Goal: Task Accomplishment & Management: Use online tool/utility

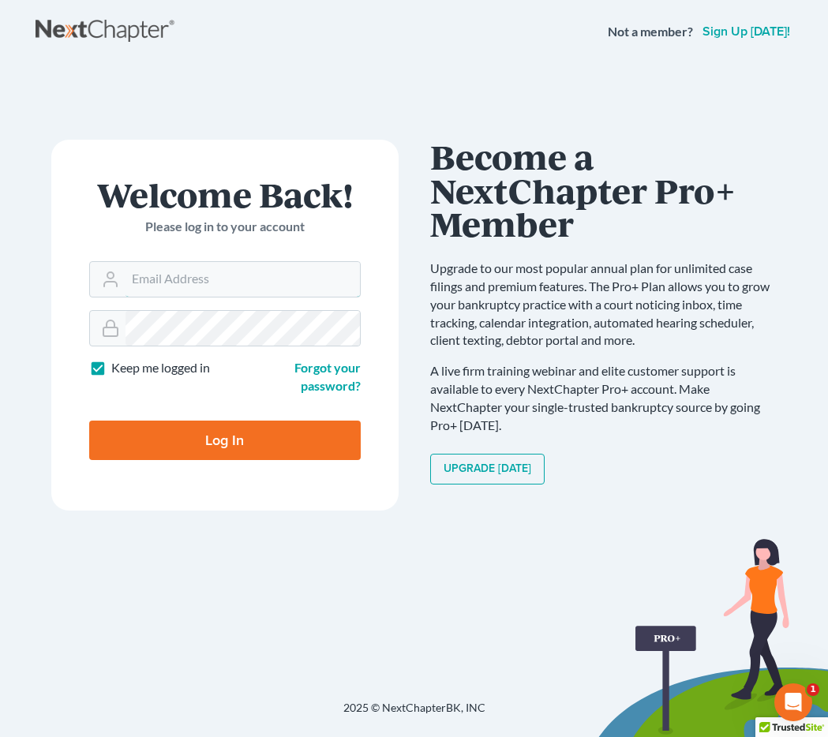
type input "[EMAIL_ADDRESS][DOMAIN_NAME]"
click at [163, 429] on input "Log In" at bounding box center [224, 440] width 271 height 39
type input "Thinking..."
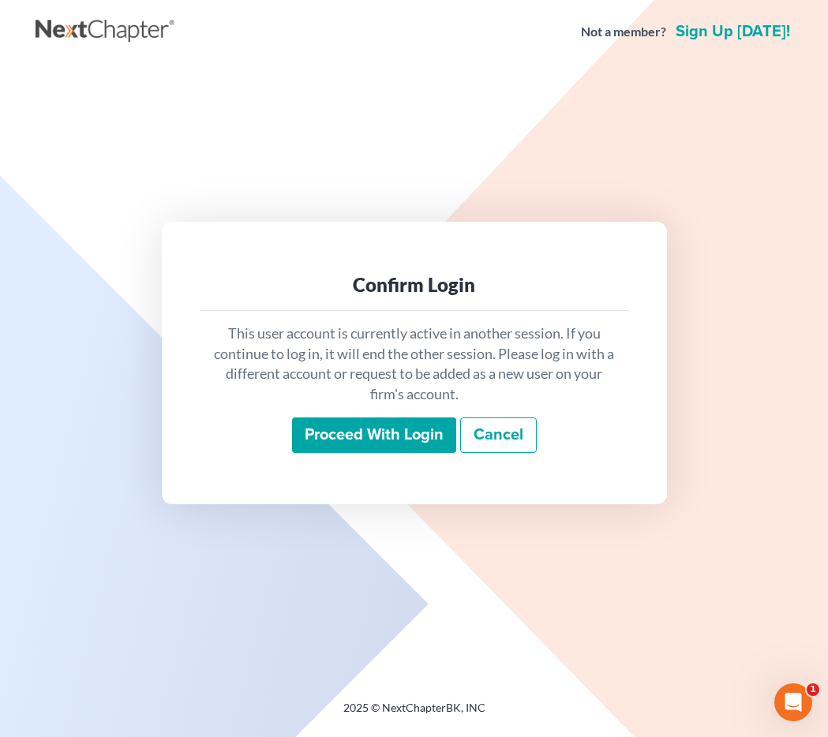
click at [432, 429] on input "Proceed with login" at bounding box center [374, 435] width 164 height 36
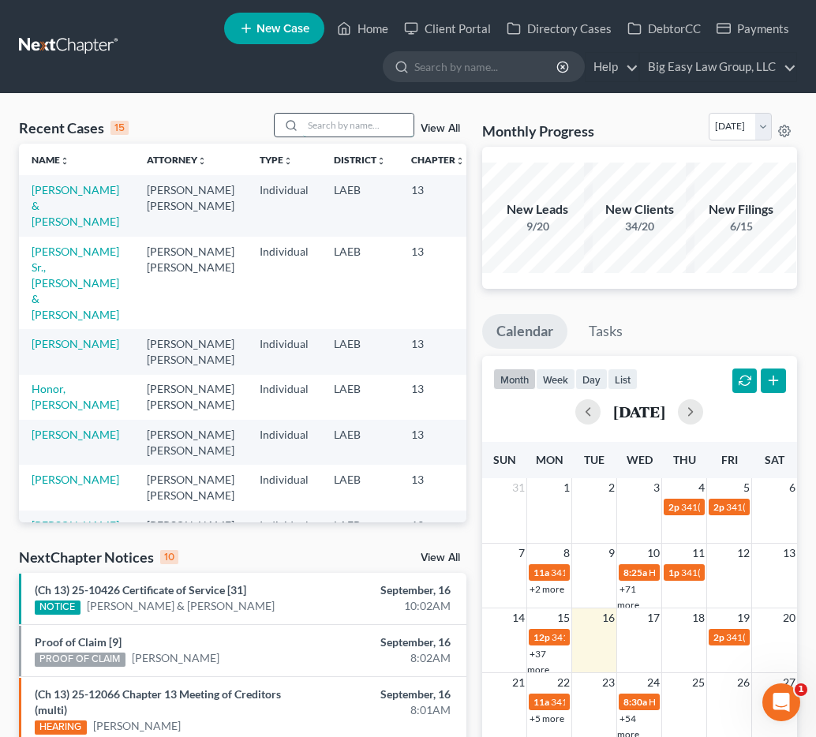
click at [362, 125] on input "search" at bounding box center [358, 125] width 110 height 23
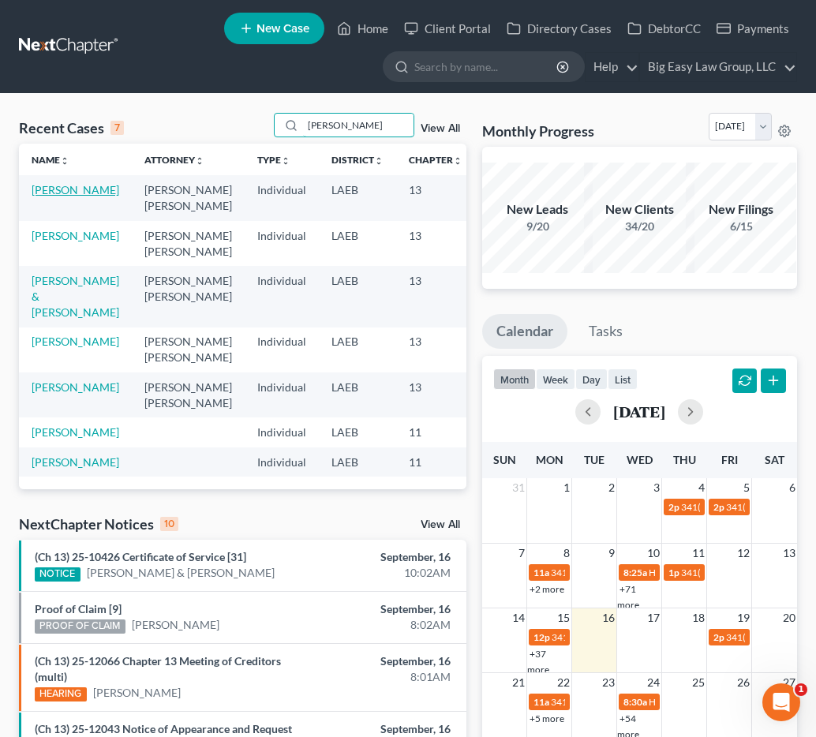
type input "adams"
click at [79, 197] on link "Adams, Kimberleigh" at bounding box center [76, 189] width 88 height 13
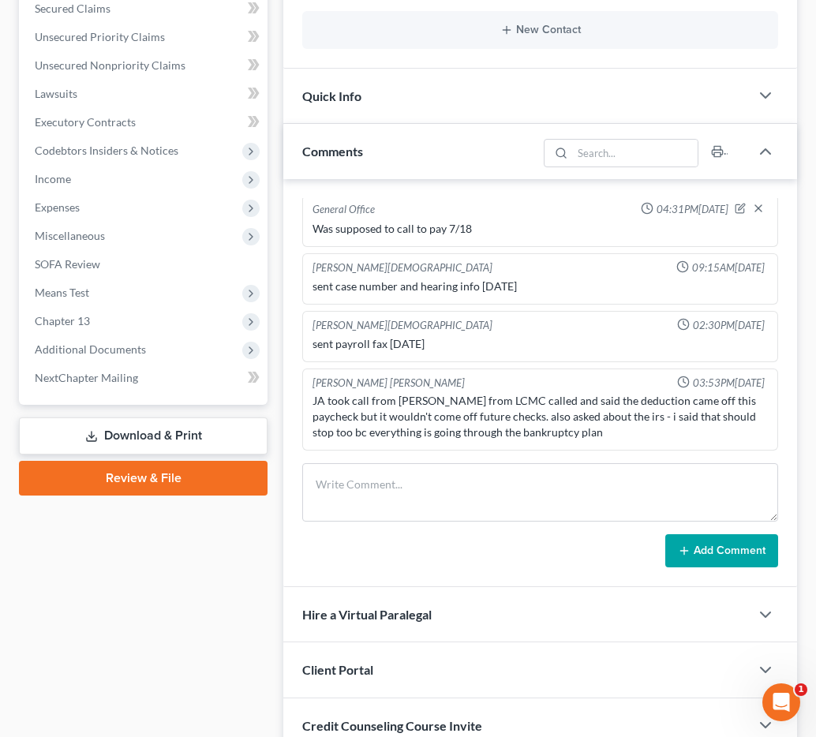
scroll to position [5499, 0]
click at [159, 346] on span "Additional Documents" at bounding box center [144, 349] width 245 height 28
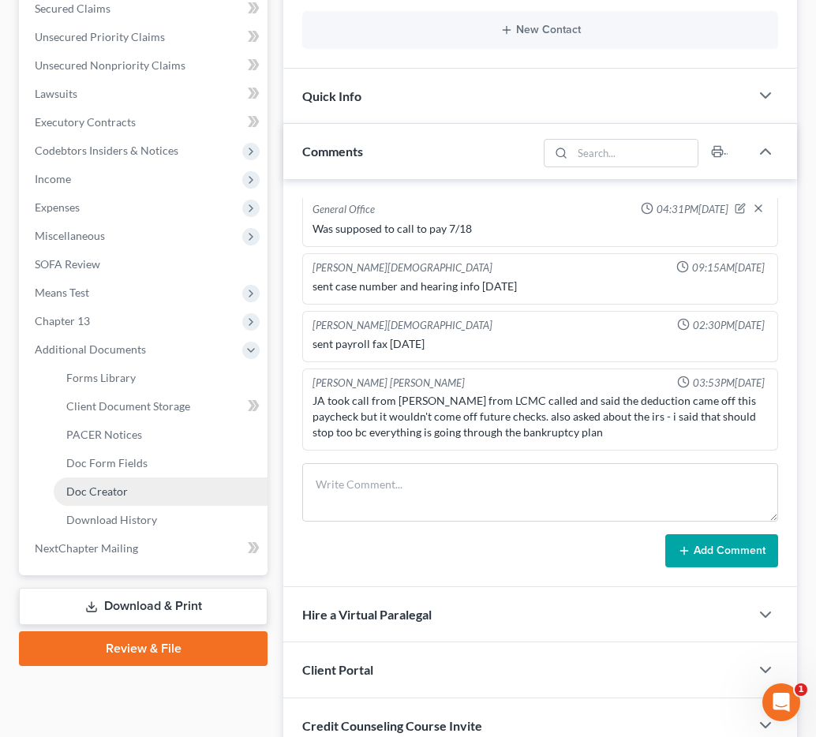
click at [106, 485] on span "Doc Creator" at bounding box center [97, 491] width 62 height 13
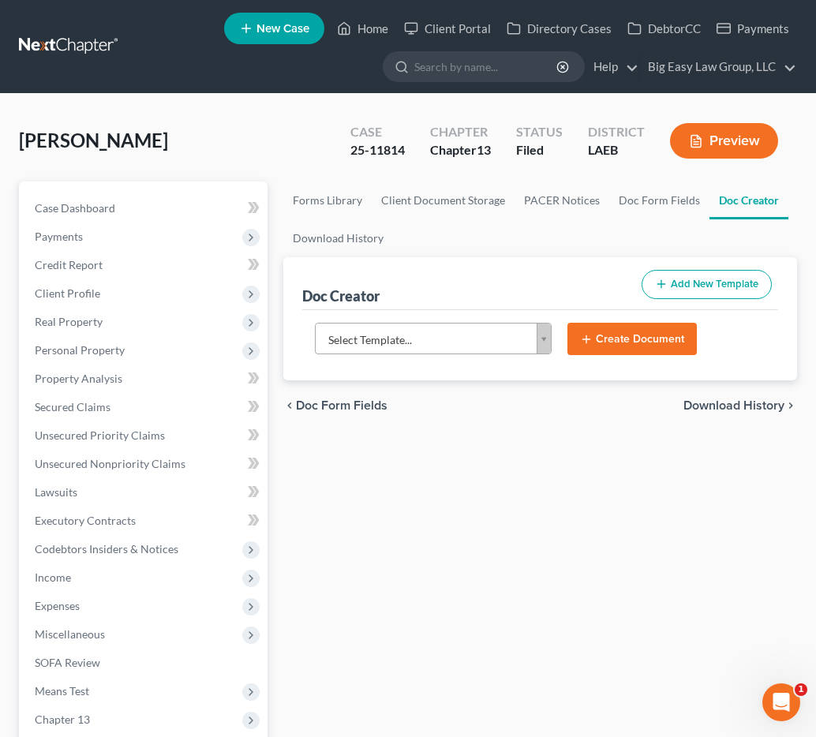
click at [519, 337] on body "Home New Case Client Portal Directory Cases DebtorCC Payments Big Easy Law Grou…" at bounding box center [408, 562] width 816 height 1125
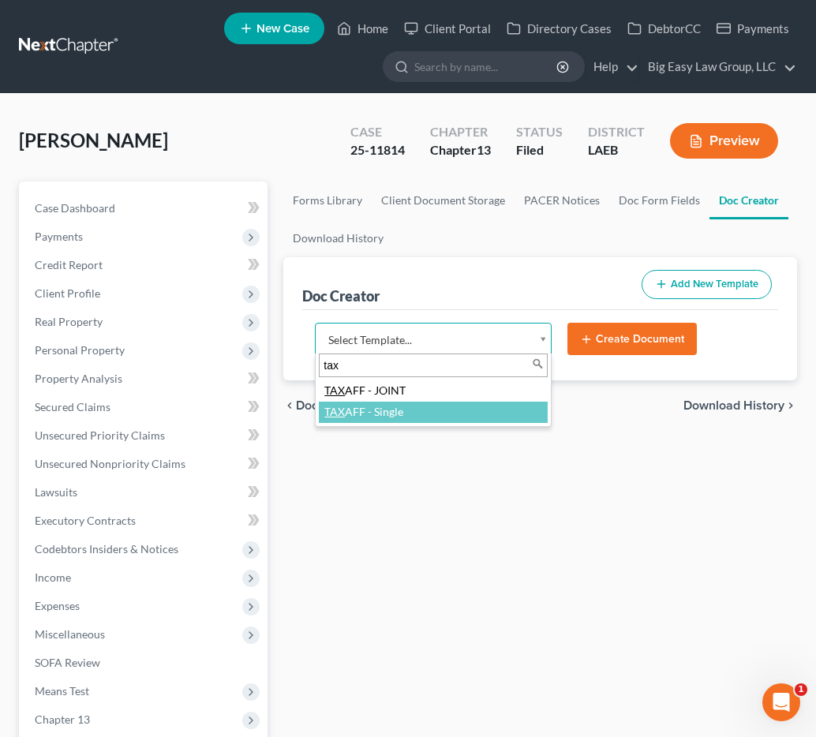
type input "tax"
select select "97403"
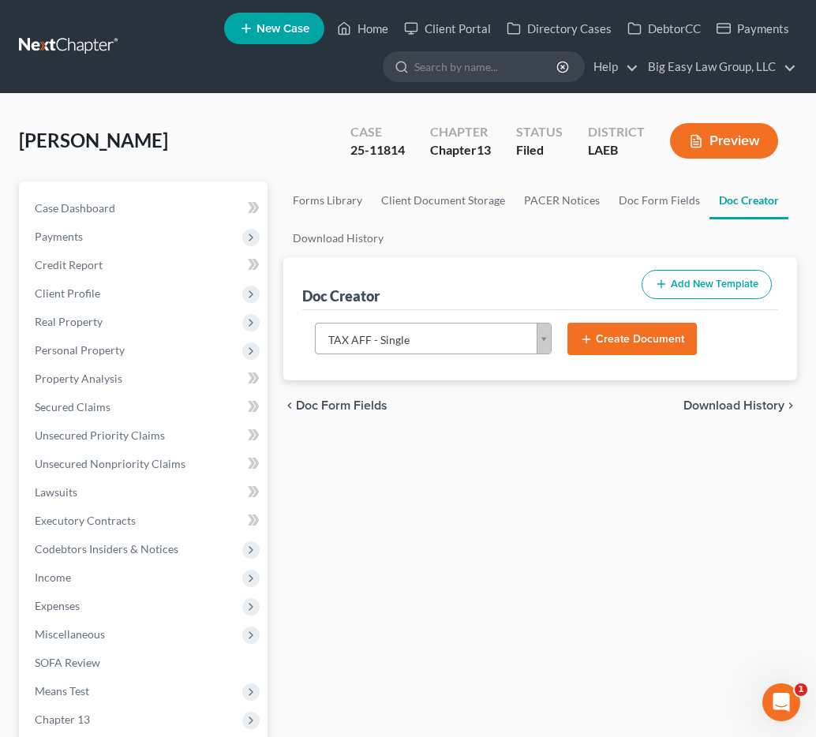
click at [640, 345] on button "Create Document" at bounding box center [631, 339] width 129 height 33
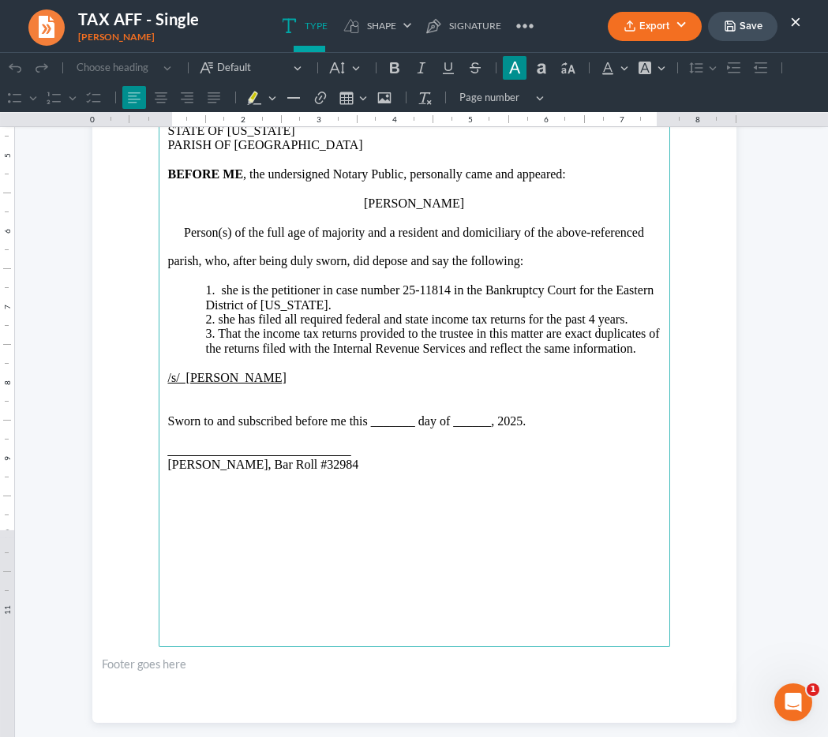
scroll to position [299, 0]
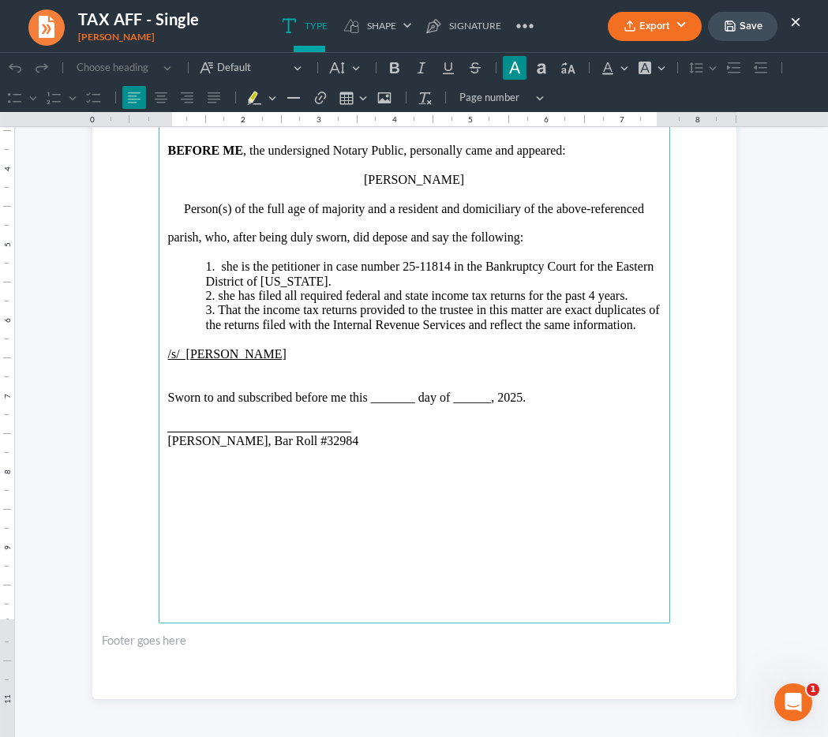
click at [221, 272] on p "1. she is the petitioner in case number 25-11814 in the Bankruptcy Court for th…" at bounding box center [433, 274] width 455 height 29
click at [216, 290] on p "2. she has filed all required federal and state income tax returns for the past…" at bounding box center [433, 296] width 455 height 14
drag, startPoint x: 410, startPoint y: 399, endPoint x: 363, endPoint y: 399, distance: 47.4
click at [363, 399] on p "Sworn to and subscribed before me this _______ day of ______, 2025." at bounding box center [414, 398] width 492 height 14
click at [365, 399] on p "Sworn to and subscribed before me this _______ day of ______, 2025." at bounding box center [414, 398] width 492 height 14
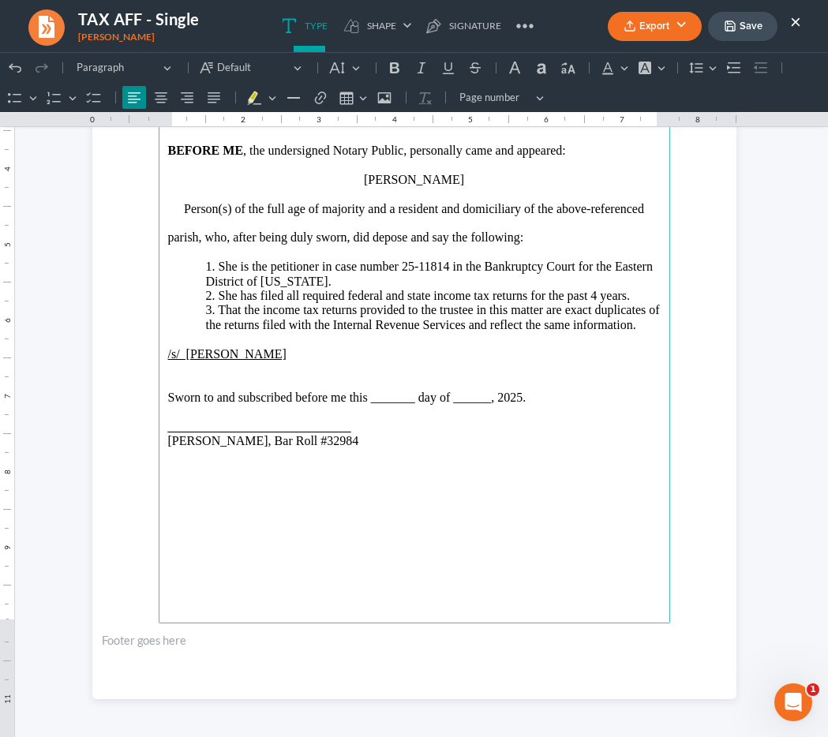
click at [382, 401] on p "Sworn to and subscribed before me this _______ day of ______, 2025." at bounding box center [414, 398] width 492 height 14
click at [442, 402] on p "Sworn to and subscribed before me this 16th day of ______, 2025." at bounding box center [414, 398] width 492 height 14
click at [159, 426] on main "United States Bankruptcy Court Eastern District of Louisiana In re Kimberleigh …" at bounding box center [414, 283] width 511 height 682
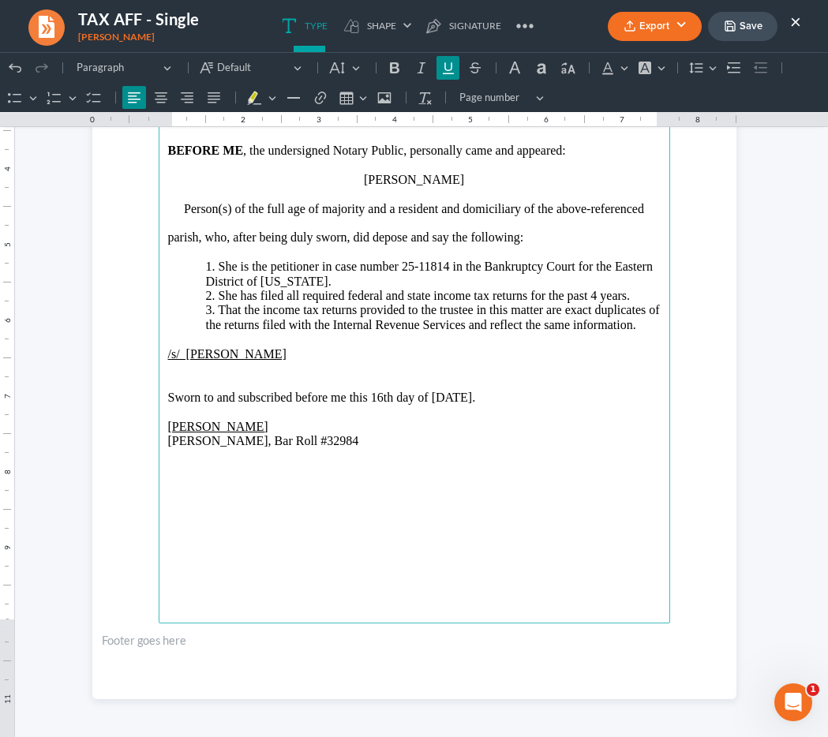
click at [454, 436] on p "Jenny Abshier, Bar Roll #32984" at bounding box center [414, 441] width 492 height 14
click at [453, 436] on p "Jenny Abshier, Bar Roll #32984" at bounding box center [414, 441] width 492 height 14
click at [414, 436] on p "Jenny Abshier, Bar Roll #32984" at bounding box center [414, 441] width 492 height 14
click at [422, 429] on p "Jenny Abshier_____________________________" at bounding box center [414, 427] width 492 height 14
click at [684, 318] on section "United States Bankruptcy Court Eastern District of Louisiana In re Kimberleigh …" at bounding box center [414, 282] width 644 height 833
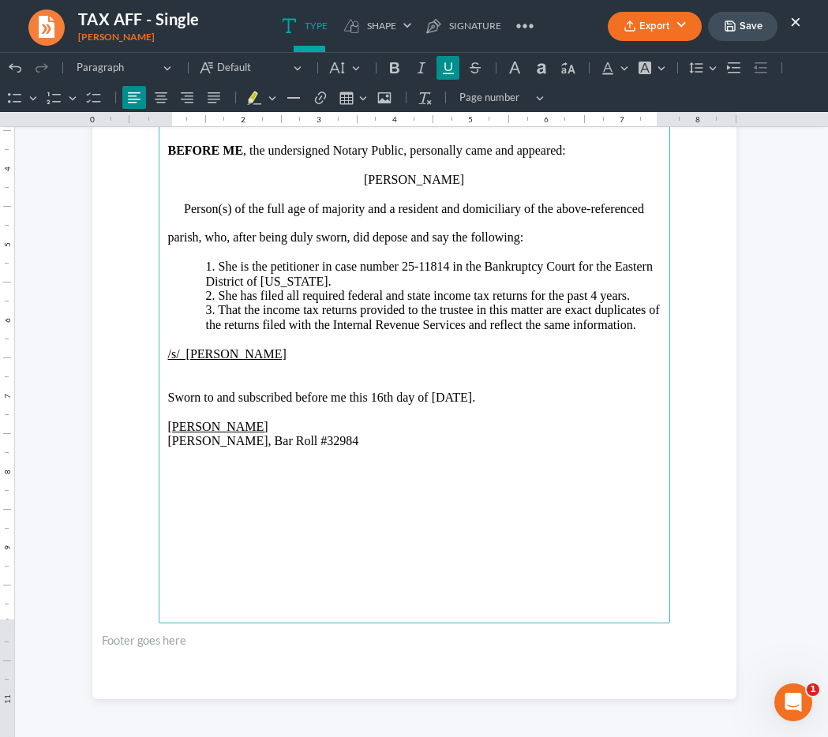
click at [655, 36] on button "Export" at bounding box center [655, 26] width 94 height 29
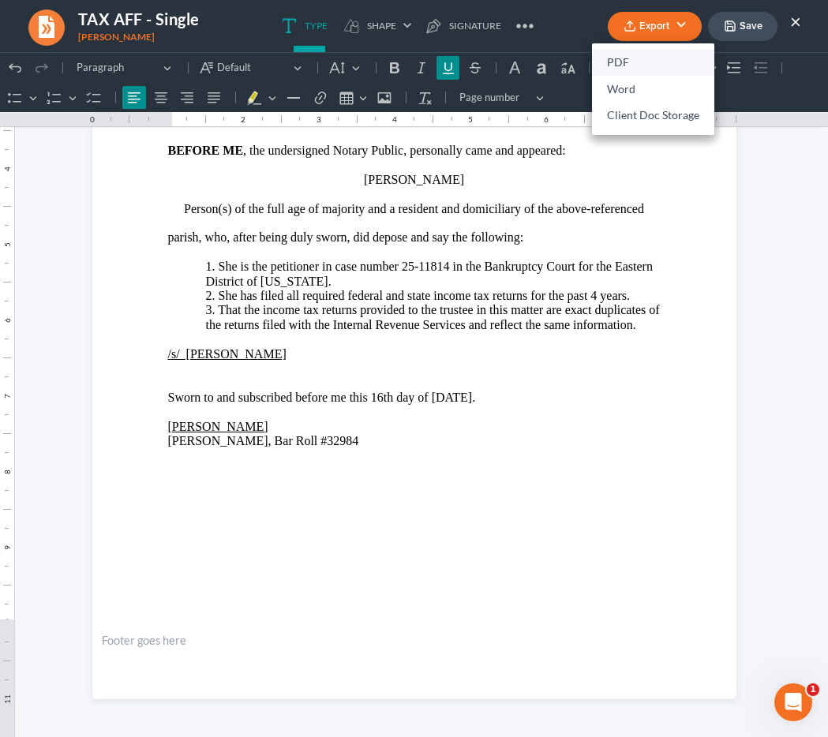
click at [641, 72] on link "PDF" at bounding box center [653, 63] width 122 height 27
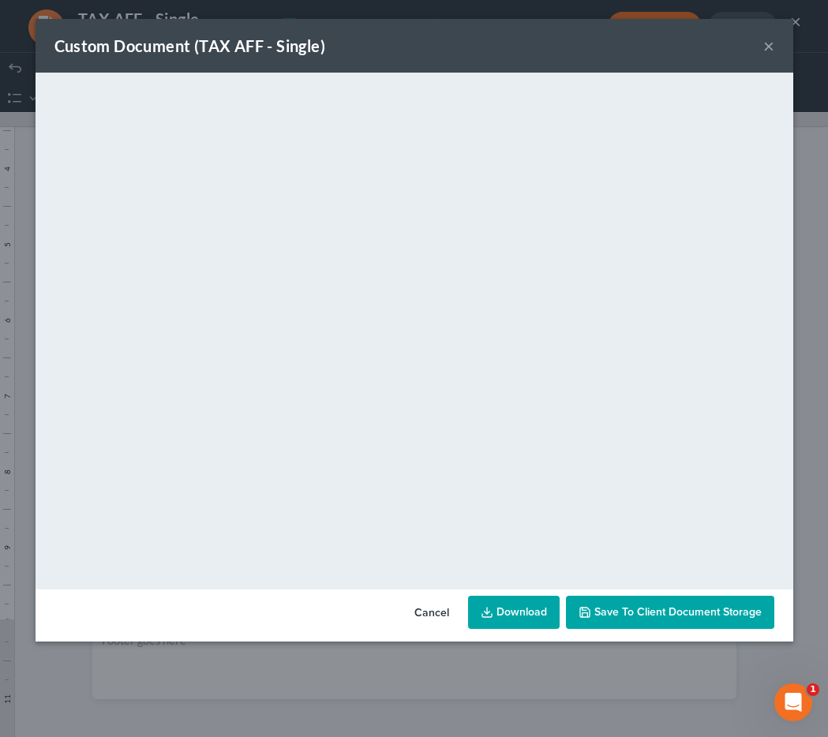
click at [773, 43] on button "×" at bounding box center [768, 45] width 11 height 19
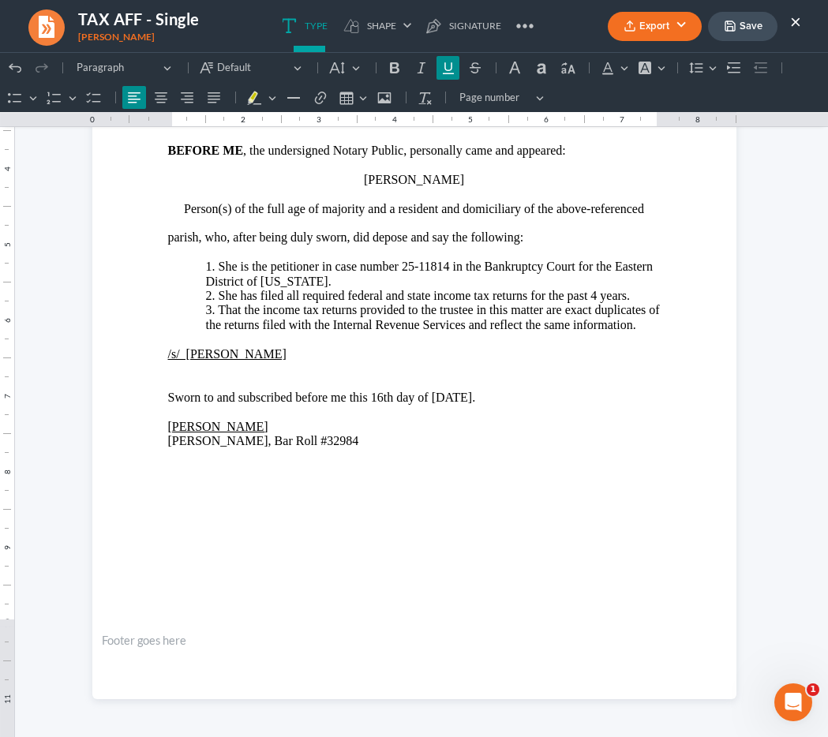
click at [754, 24] on button "Save" at bounding box center [742, 26] width 69 height 29
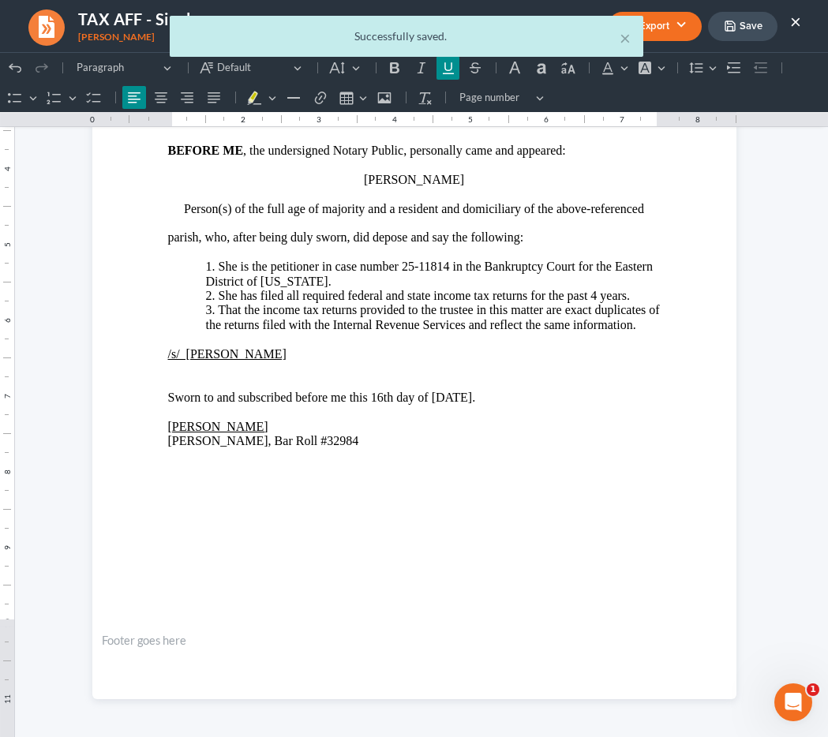
click at [793, 17] on div "× Successfully saved." at bounding box center [406, 40] width 828 height 49
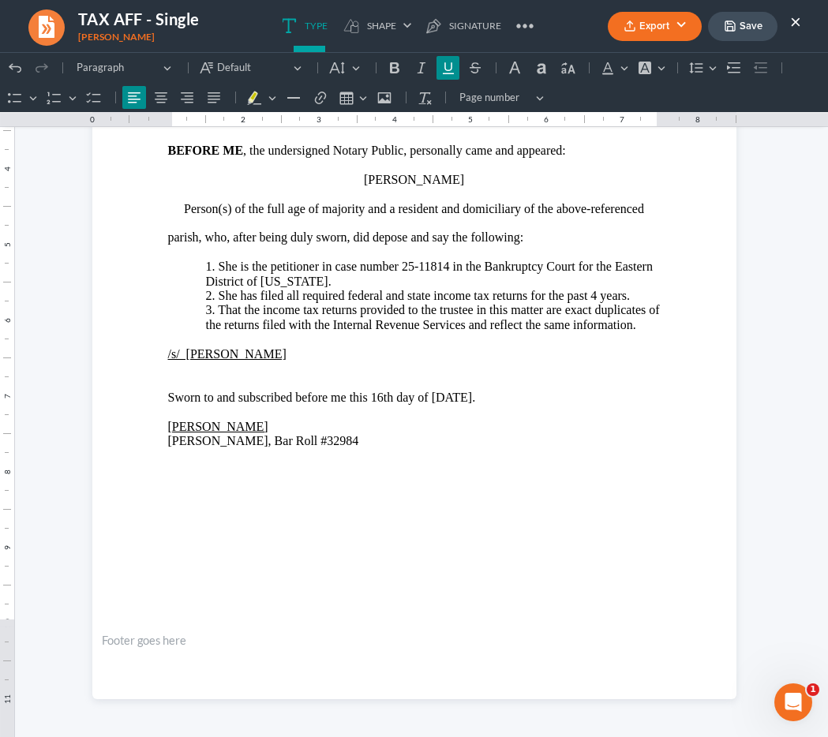
click at [801, 20] on div "Export PDF Word Client Doc Storage Save ×" at bounding box center [704, 26] width 225 height 34
click at [798, 23] on button "×" at bounding box center [795, 21] width 11 height 19
